Goal: Find contact information: Find contact information

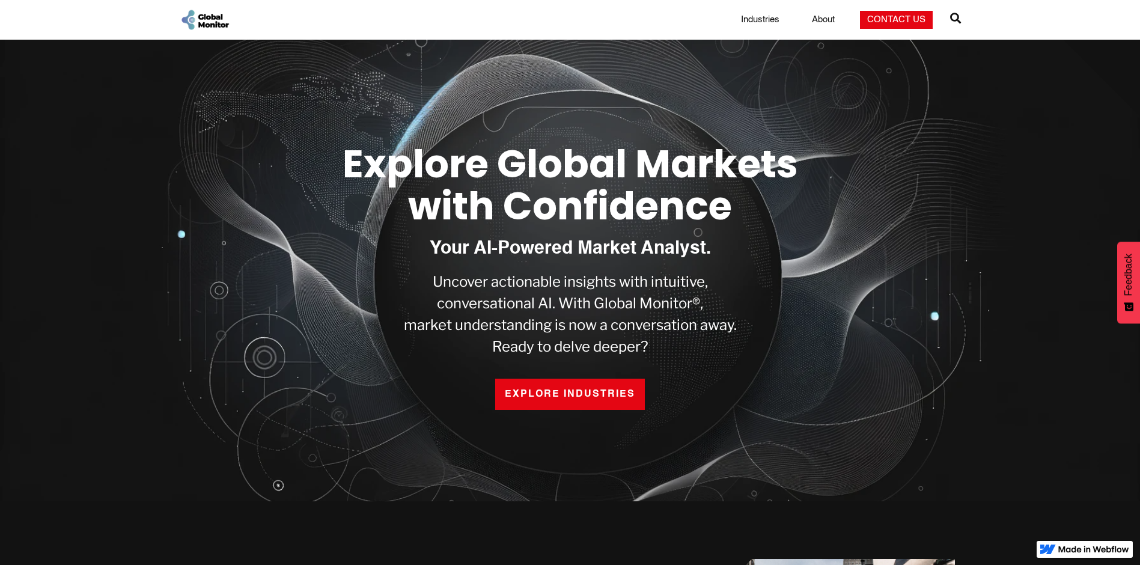
click at [204, 17] on img "home" at bounding box center [205, 19] width 50 height 23
click at [907, 20] on link "Contact Us" at bounding box center [896, 20] width 73 height 18
